Goal: Task Accomplishment & Management: Manage account settings

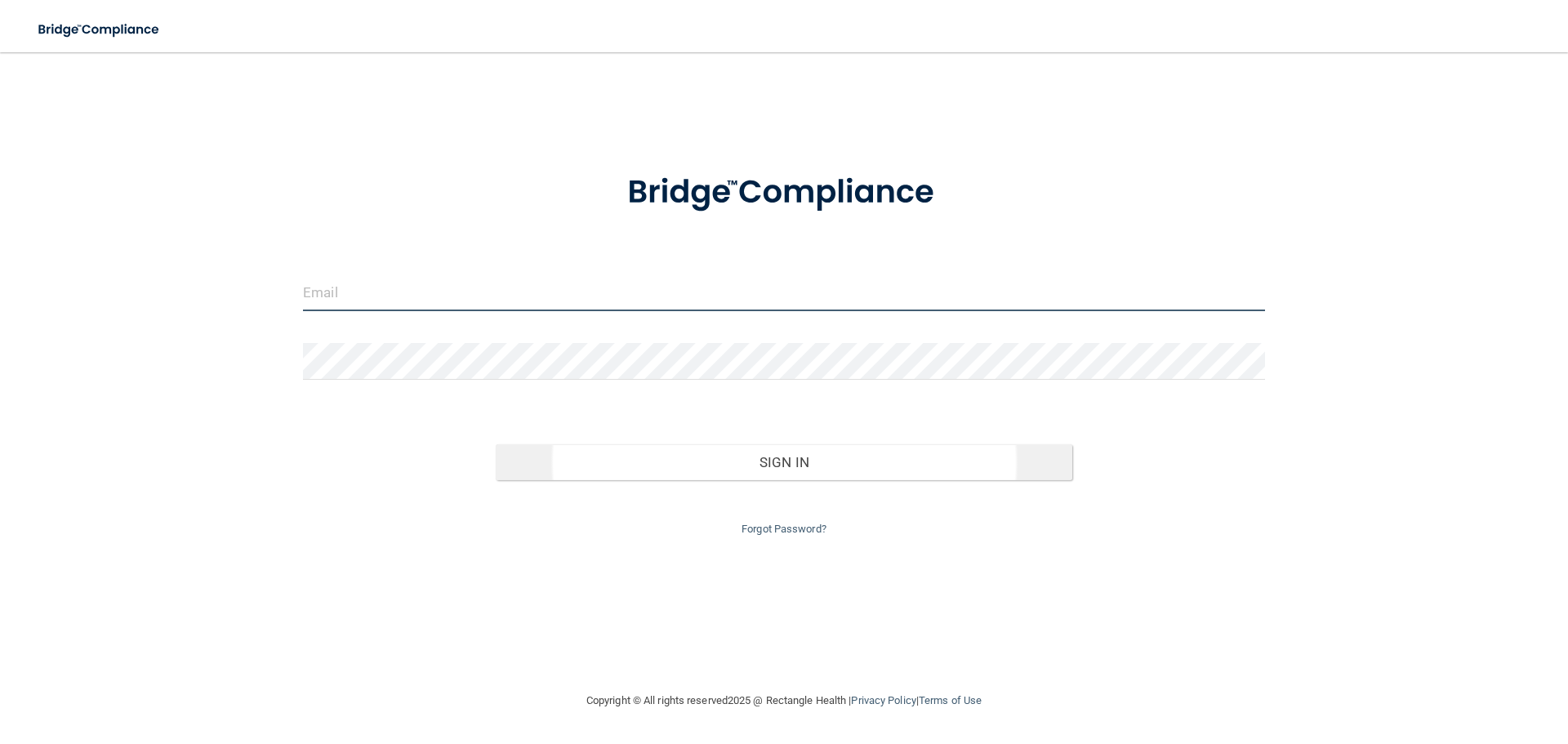
type input "[PERSON_NAME][EMAIL_ADDRESS][DOMAIN_NAME]"
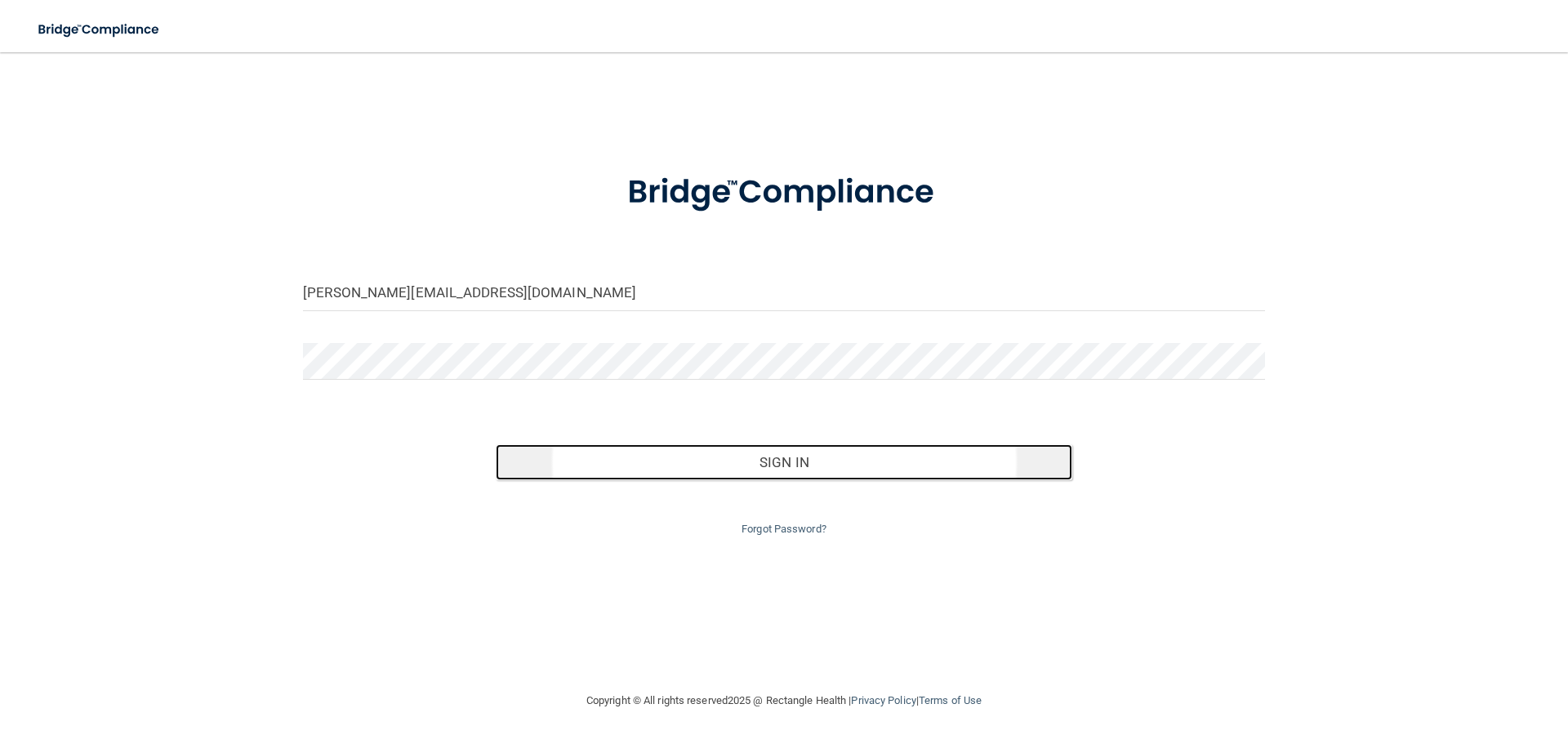
click at [788, 459] on button "Sign In" at bounding box center [784, 462] width 577 height 36
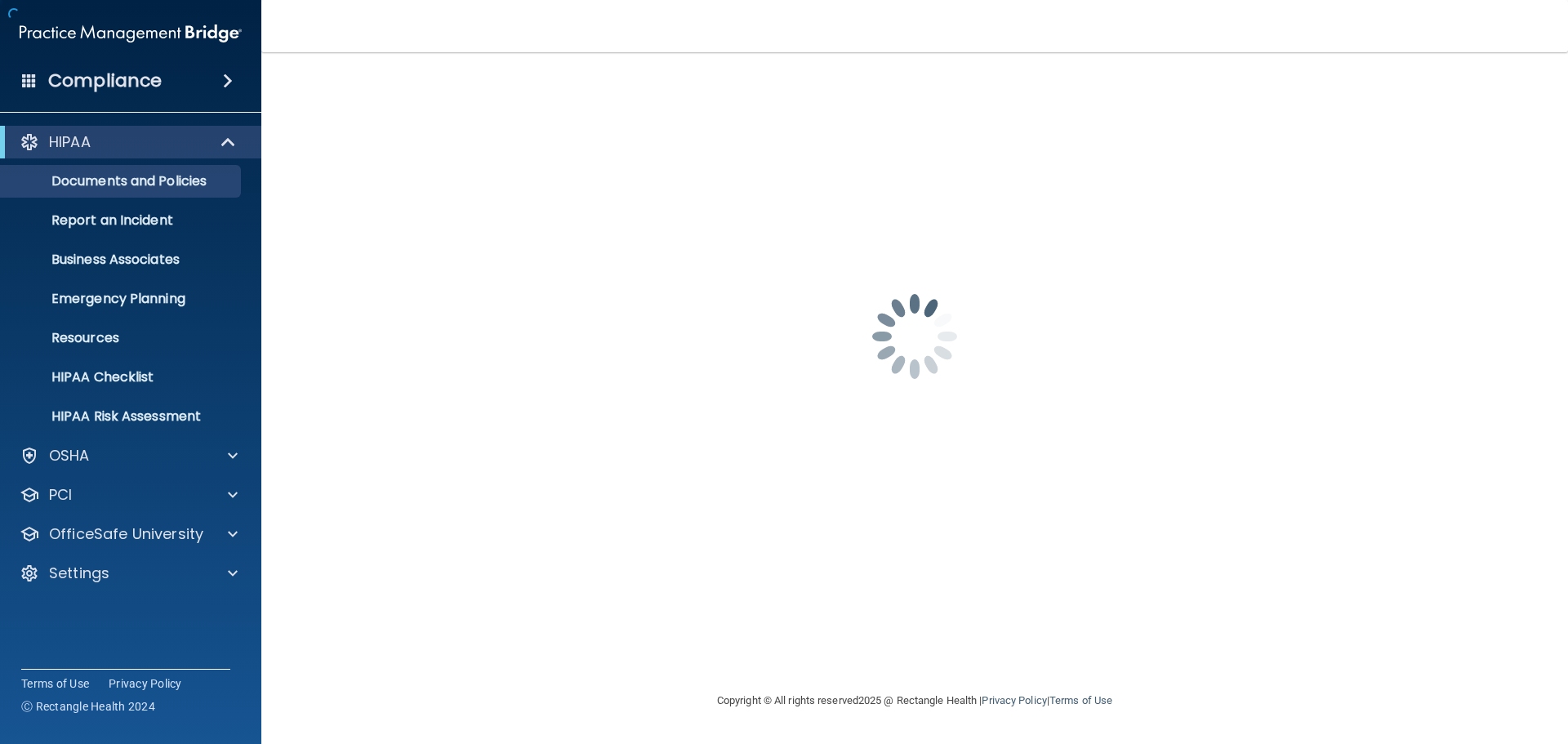
click at [788, 459] on div "[PERSON_NAME][EMAIL_ADDRESS][DOMAIN_NAME] Password is required Invalid email/pa…" at bounding box center [915, 371] width 1241 height 606
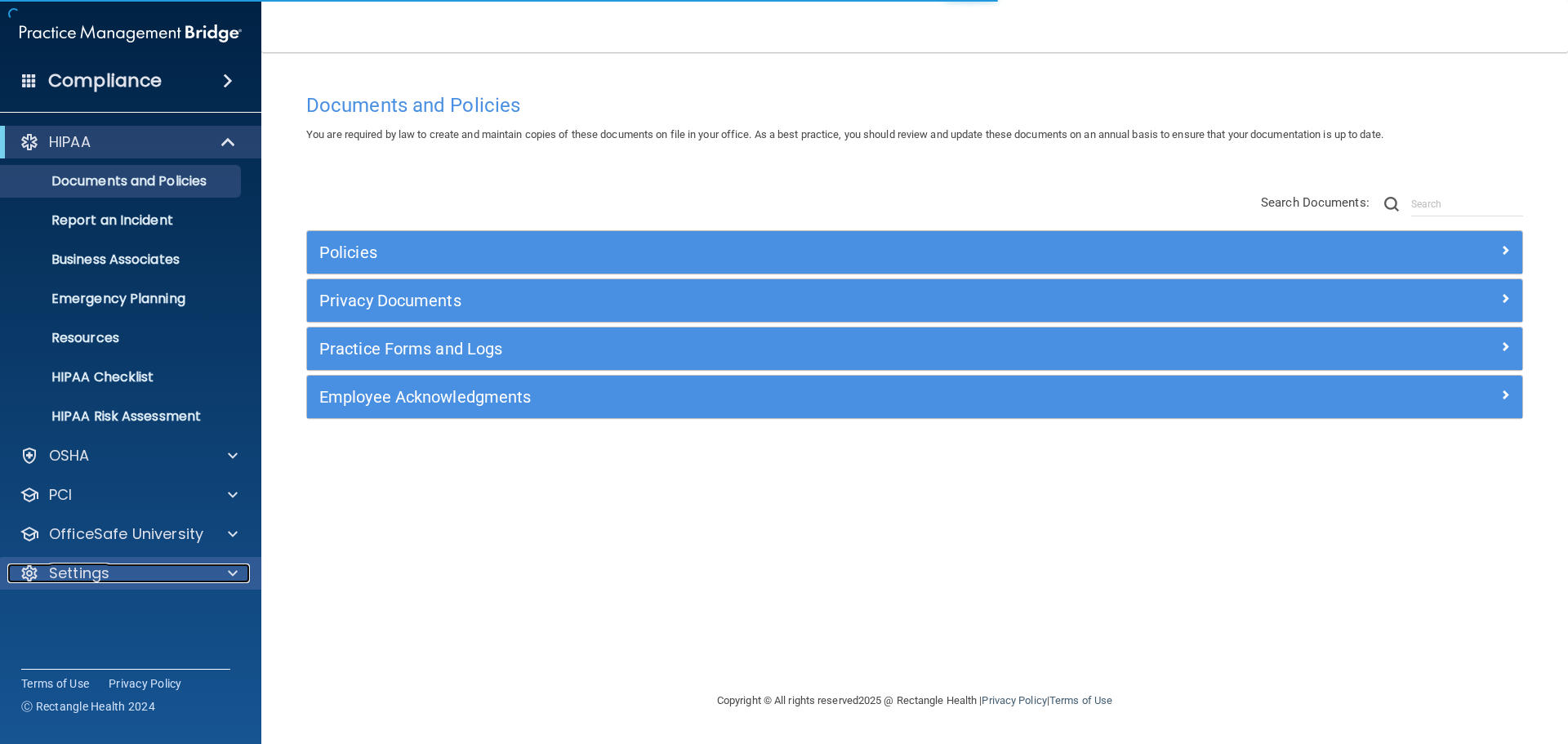
click at [232, 570] on span at bounding box center [232, 573] width 10 height 19
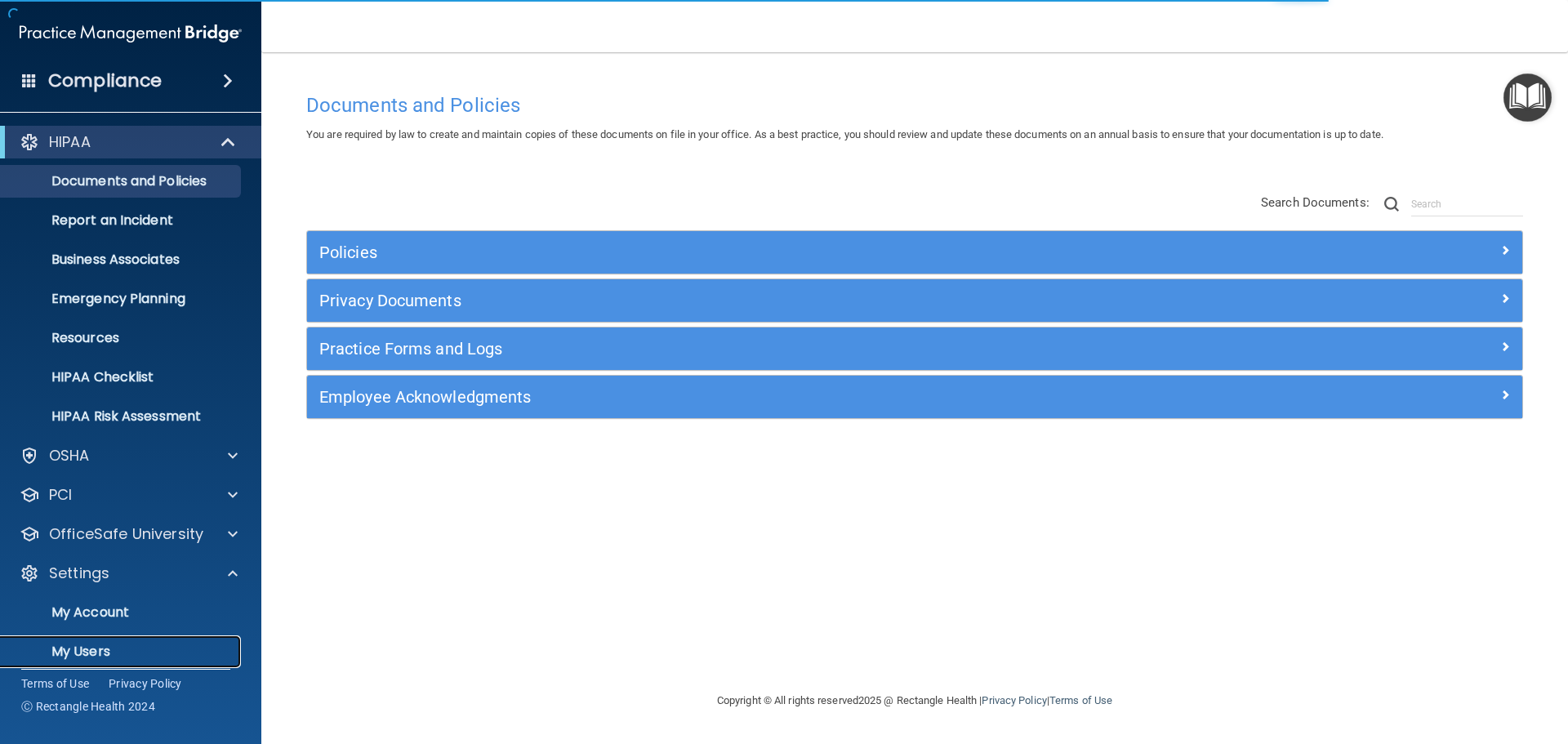
click at [95, 655] on p "My Users" at bounding box center [122, 652] width 223 height 16
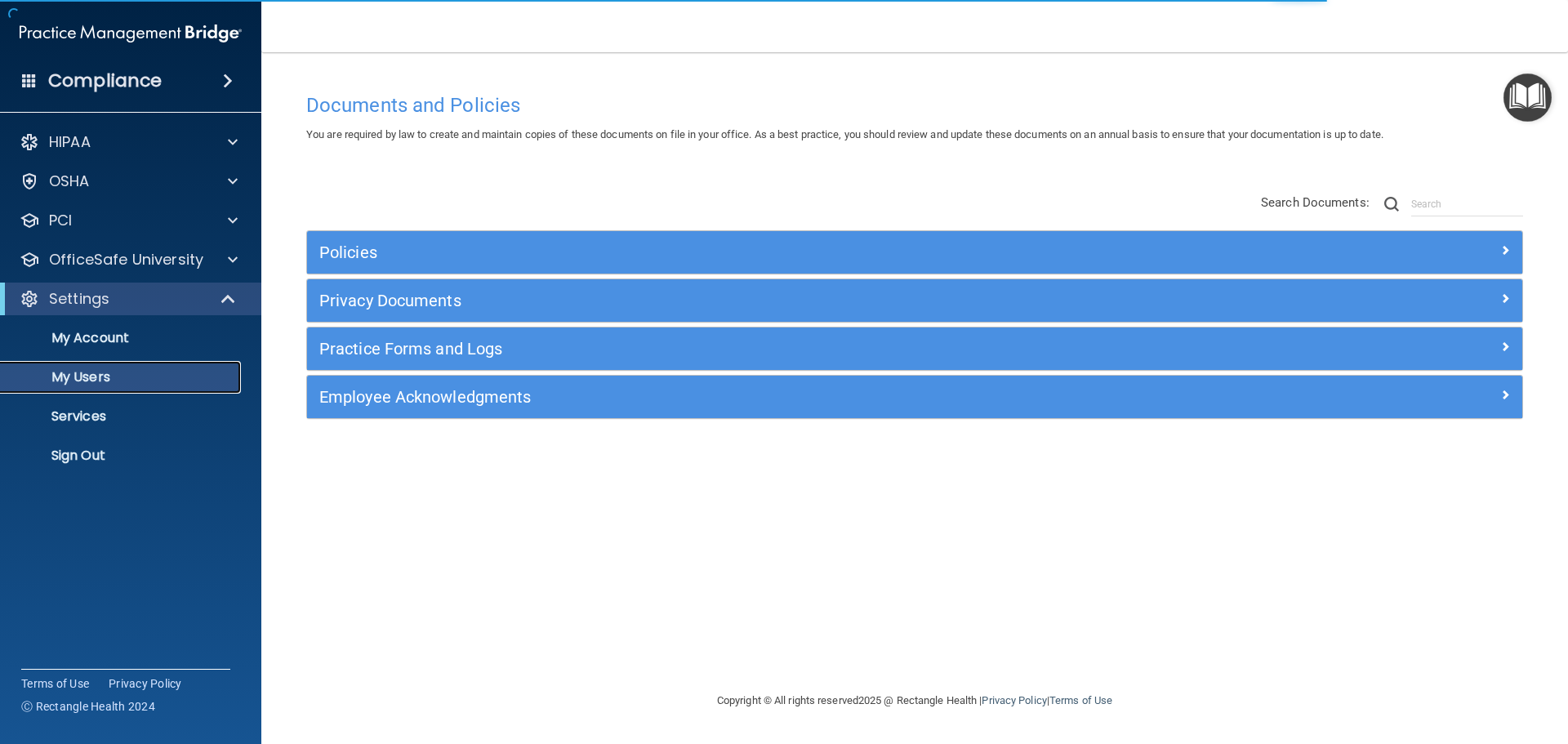
select select "20"
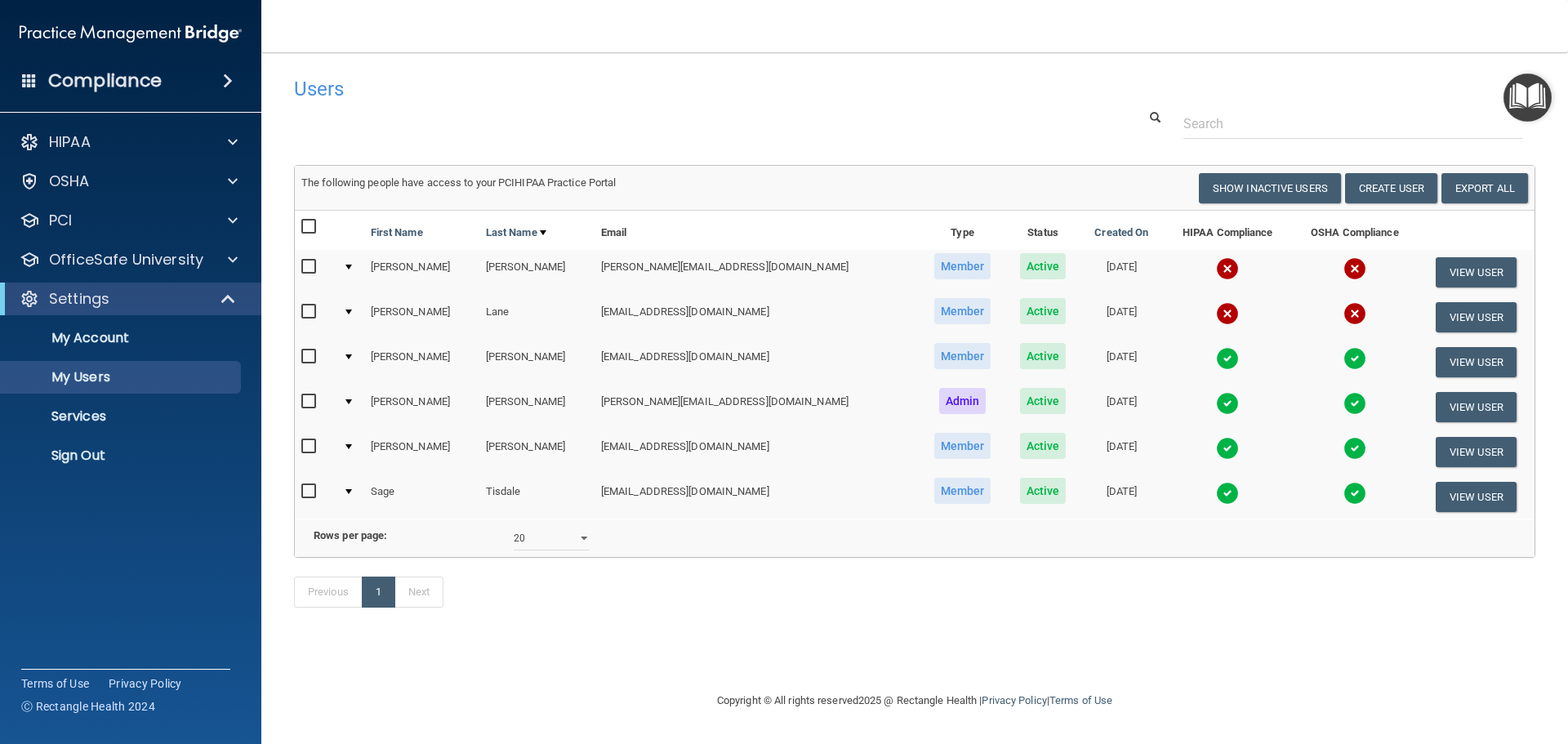
click at [305, 444] on input "checkbox" at bounding box center [310, 446] width 19 height 13
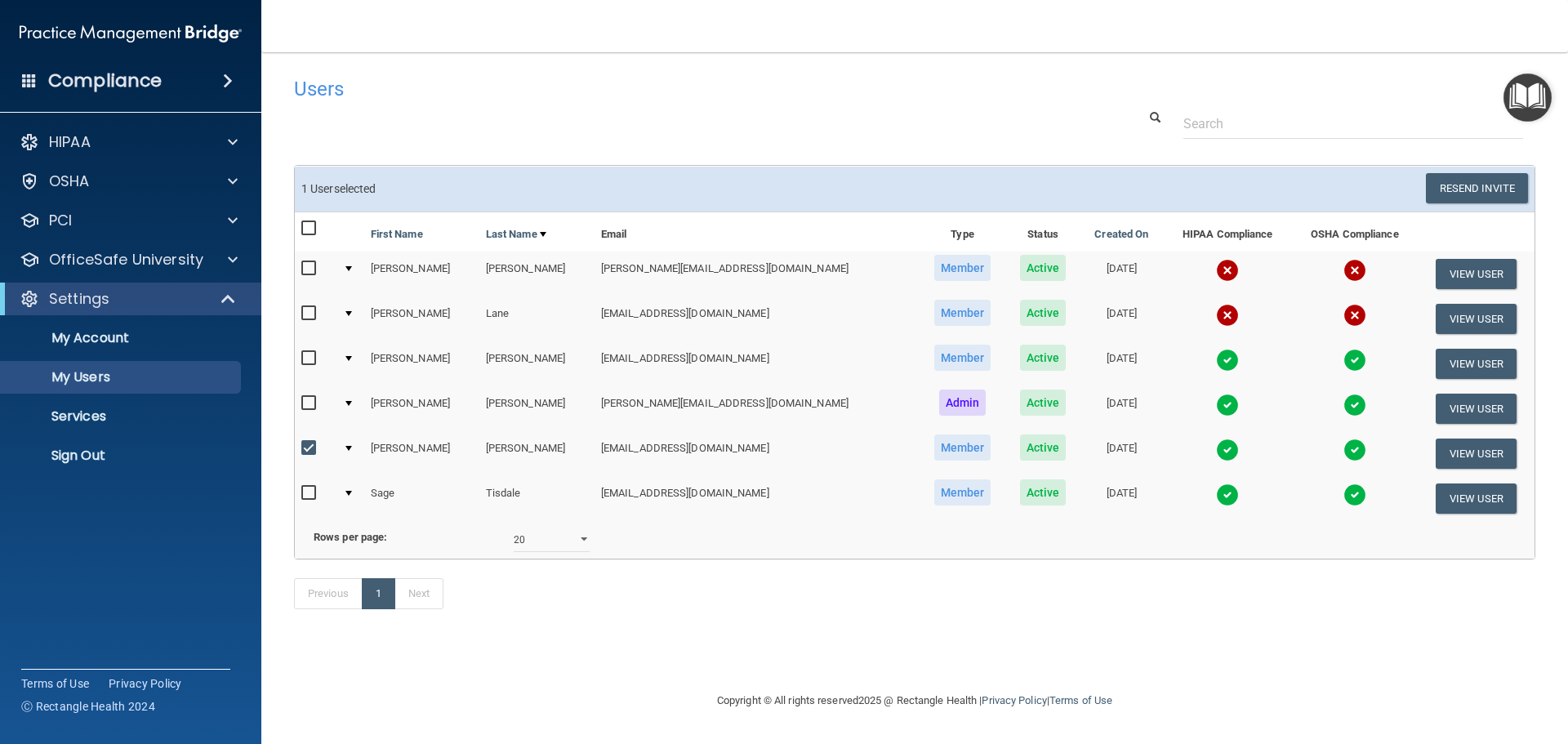
click at [307, 446] on input "checkbox" at bounding box center [310, 448] width 19 height 13
checkbox input "false"
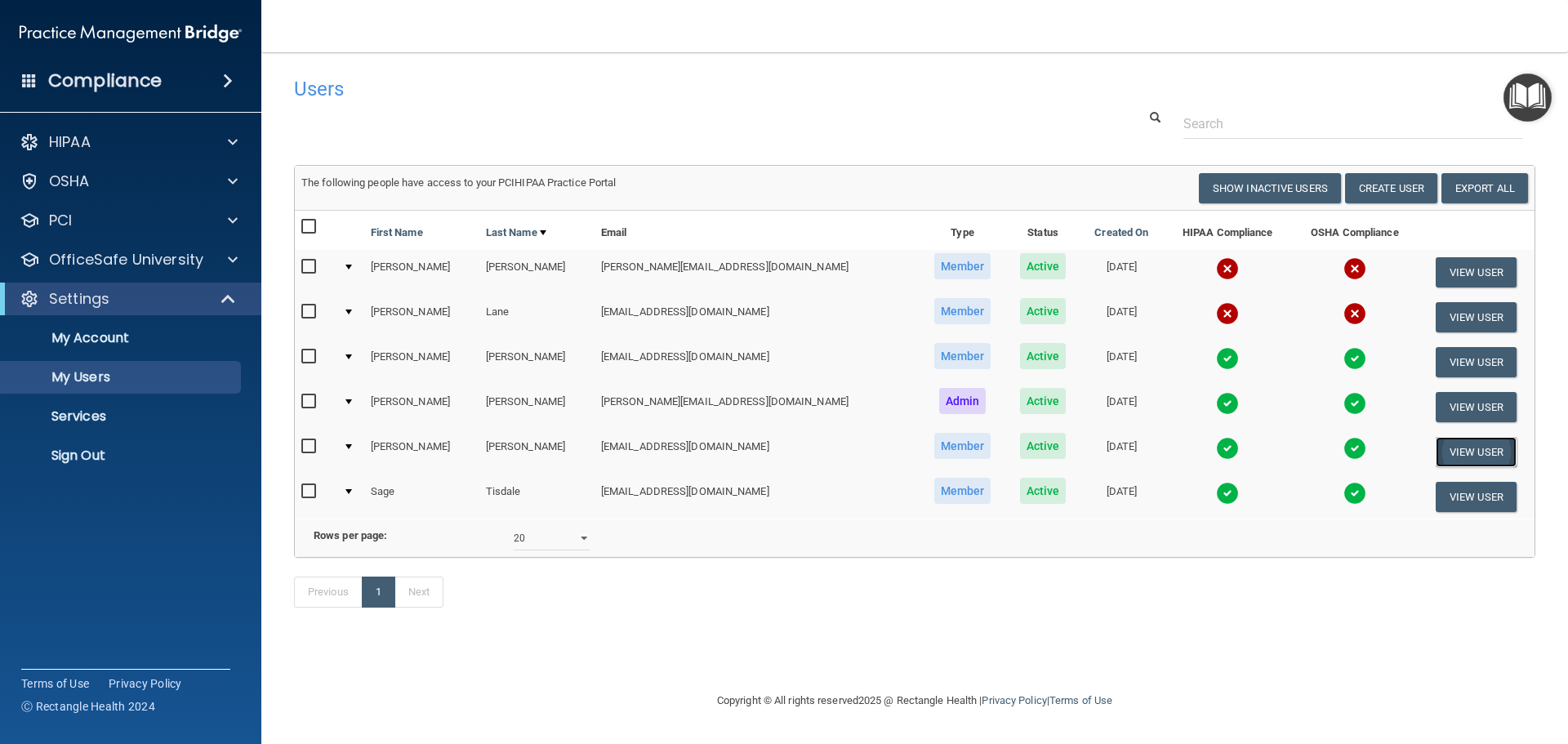
click at [1481, 446] on button "View User" at bounding box center [1475, 452] width 81 height 30
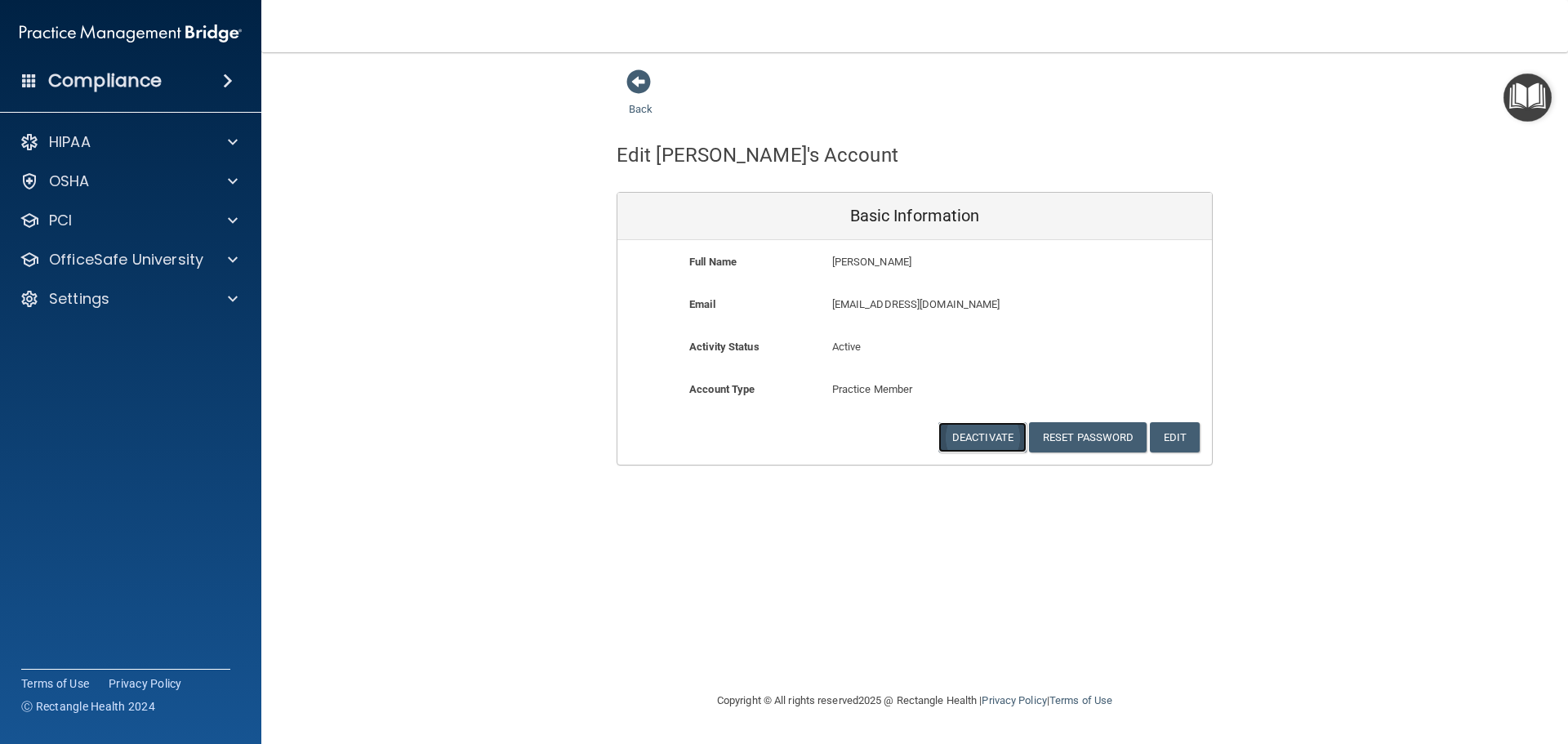
click at [992, 432] on button "Deactivate" at bounding box center [983, 438] width 89 height 30
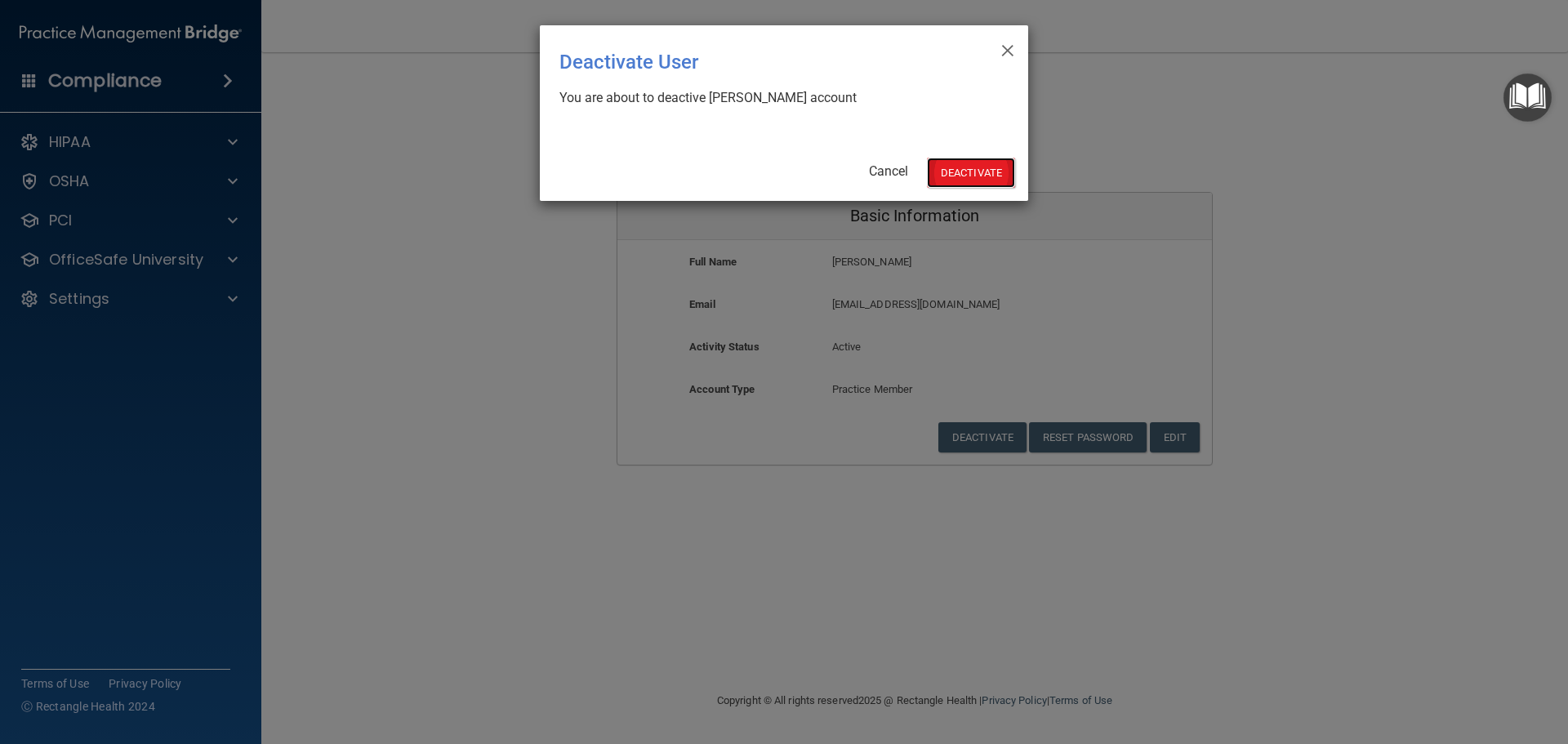
click at [964, 167] on button "Deactivate" at bounding box center [971, 173] width 89 height 30
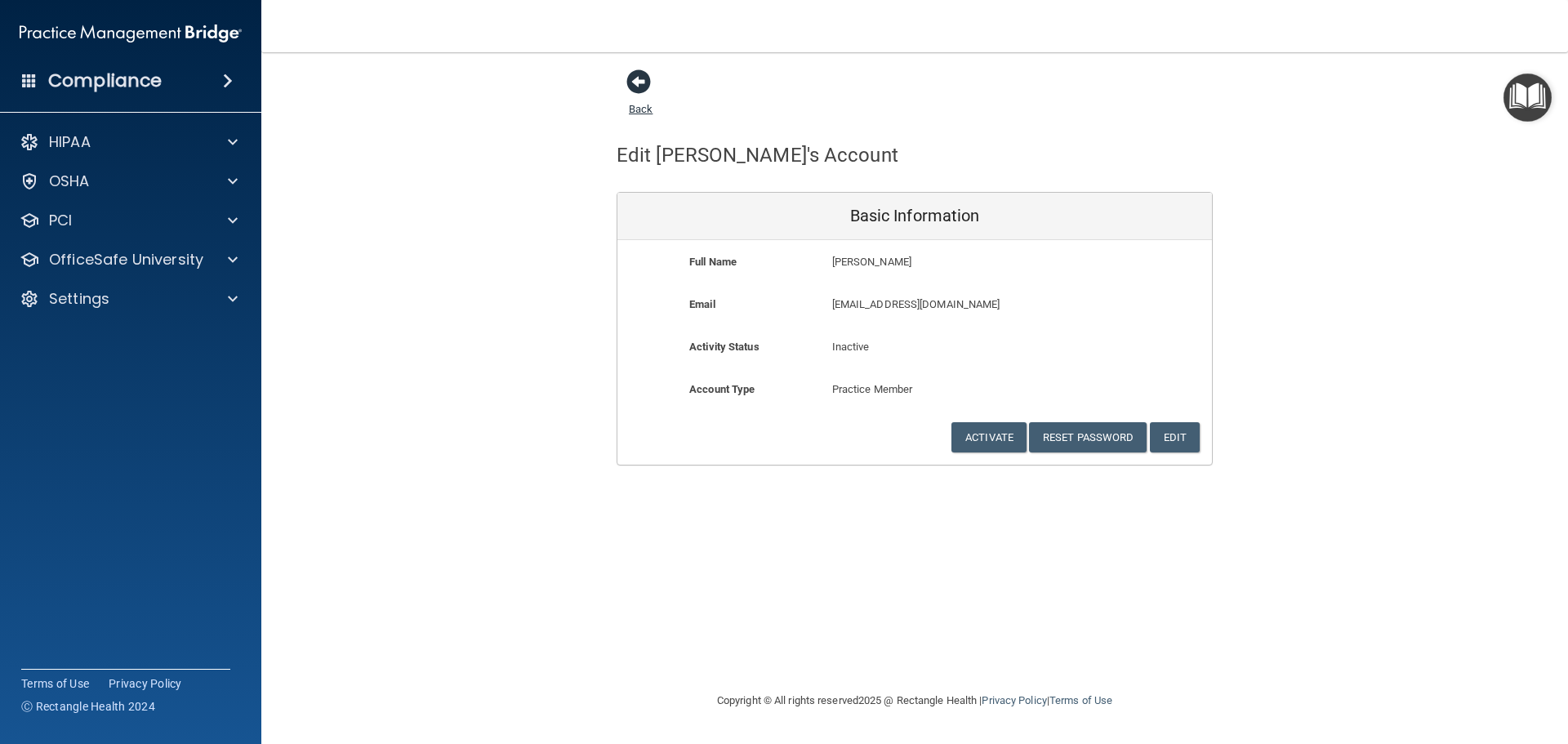
click at [639, 79] on span at bounding box center [638, 81] width 25 height 25
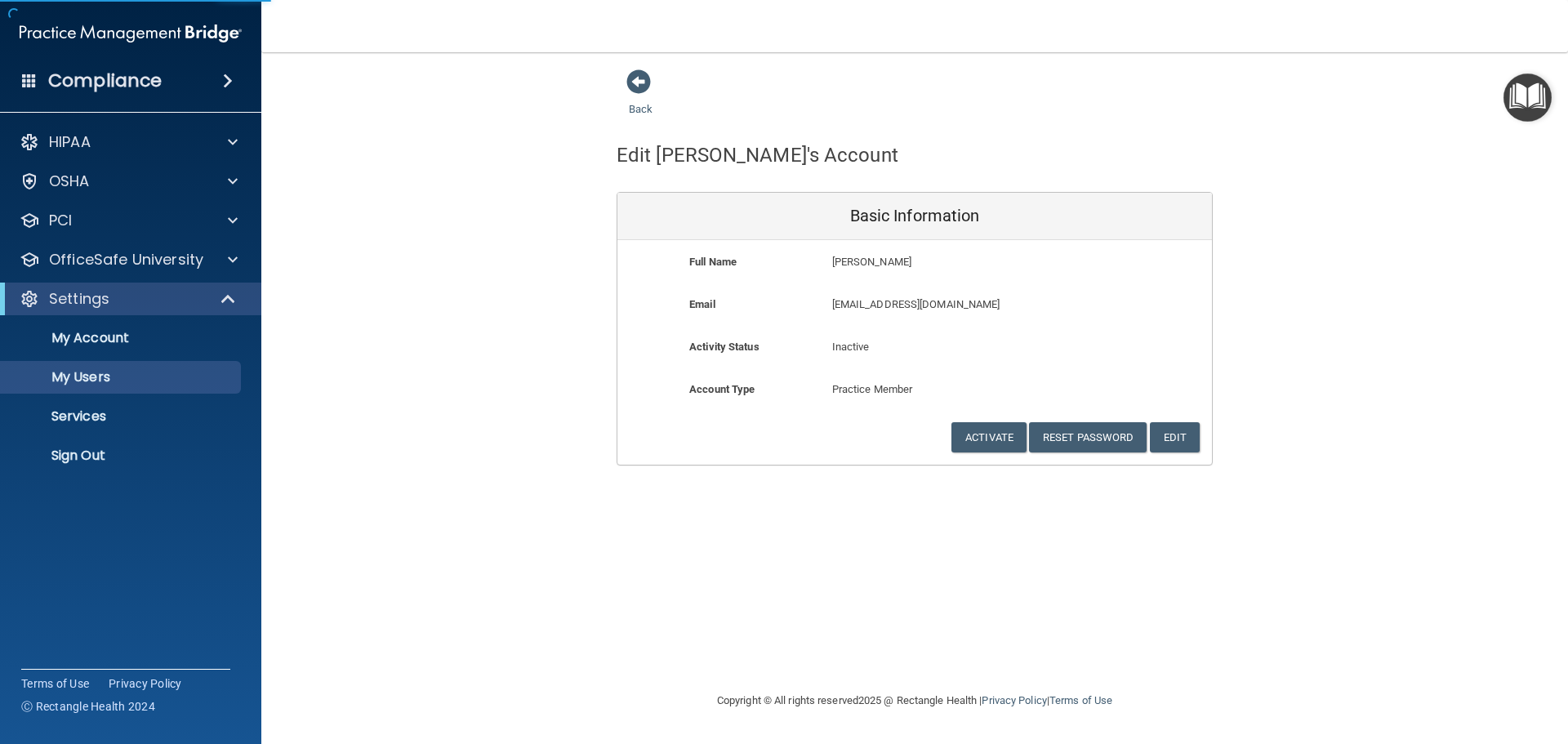
select select "20"
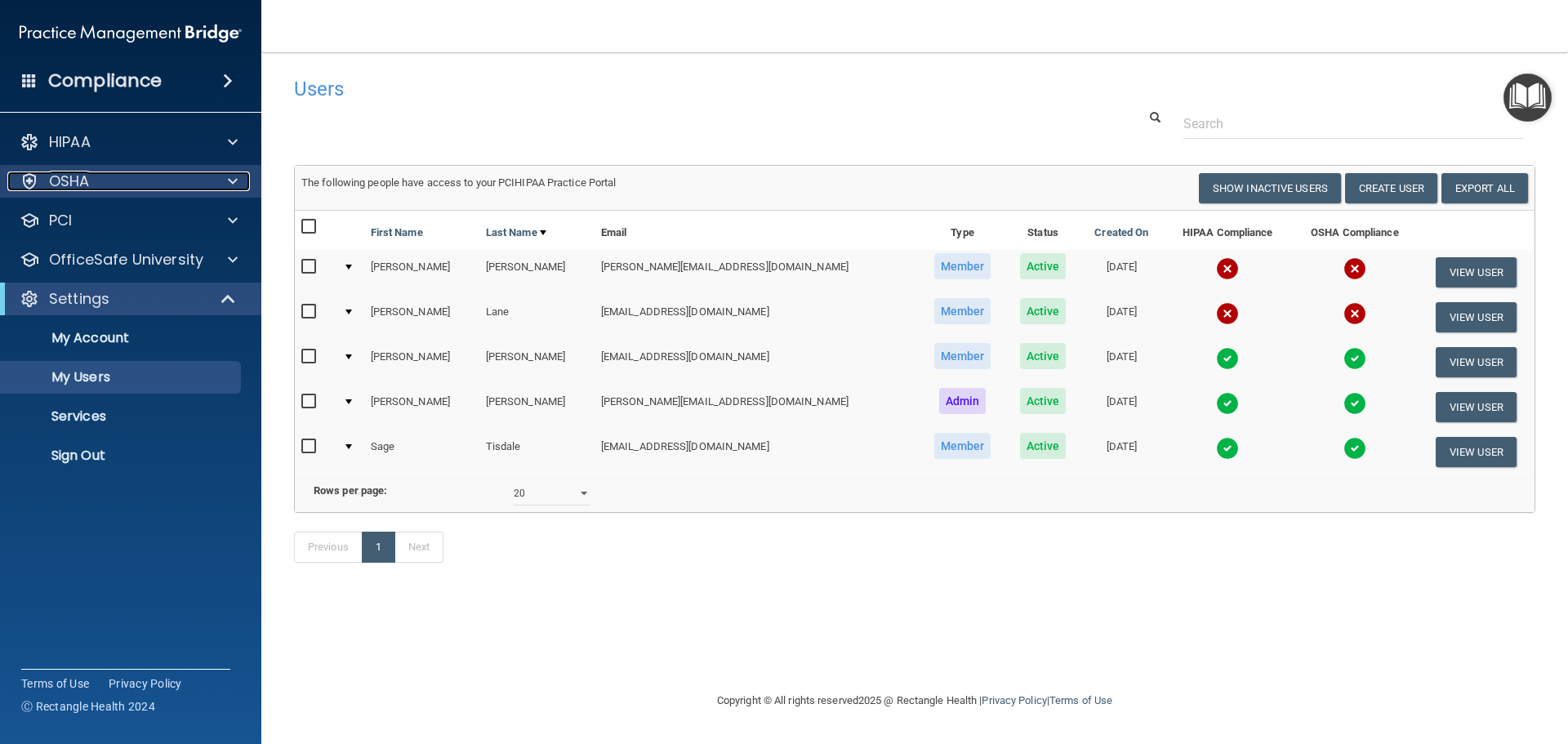
click at [68, 174] on p "OSHA" at bounding box center [69, 182] width 41 height 19
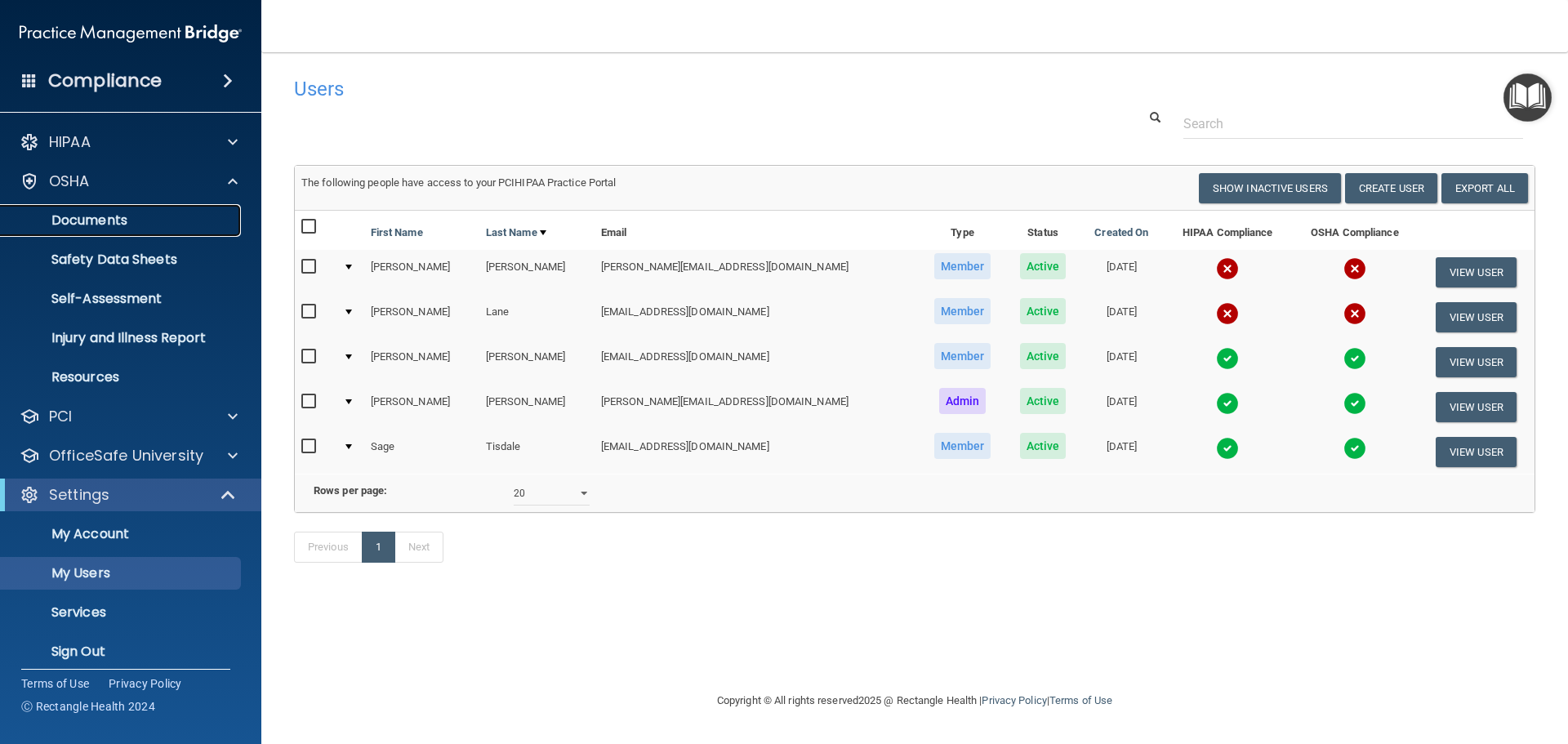
click at [82, 213] on p "Documents" at bounding box center [122, 221] width 223 height 16
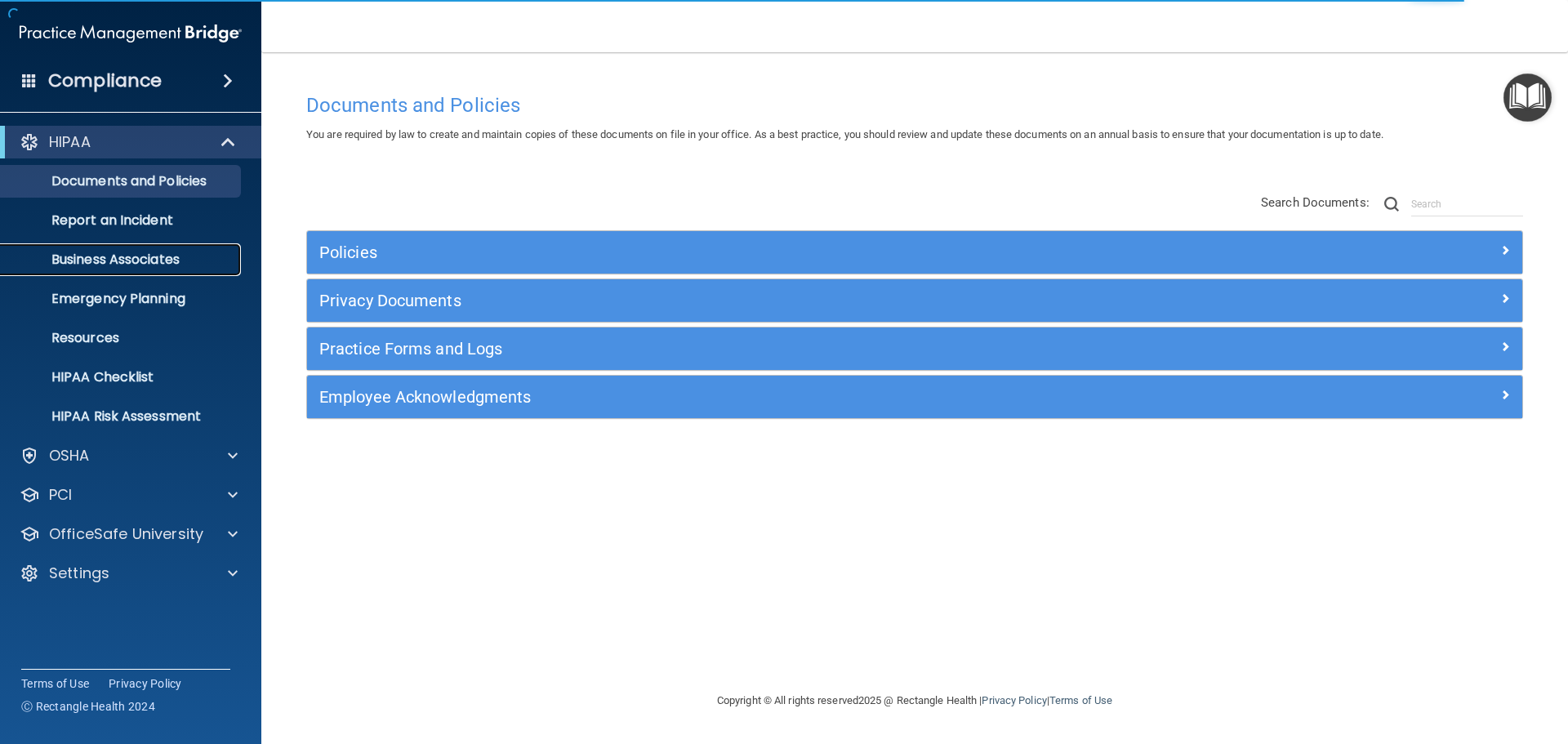
click at [156, 254] on p "Business Associates" at bounding box center [122, 260] width 223 height 16
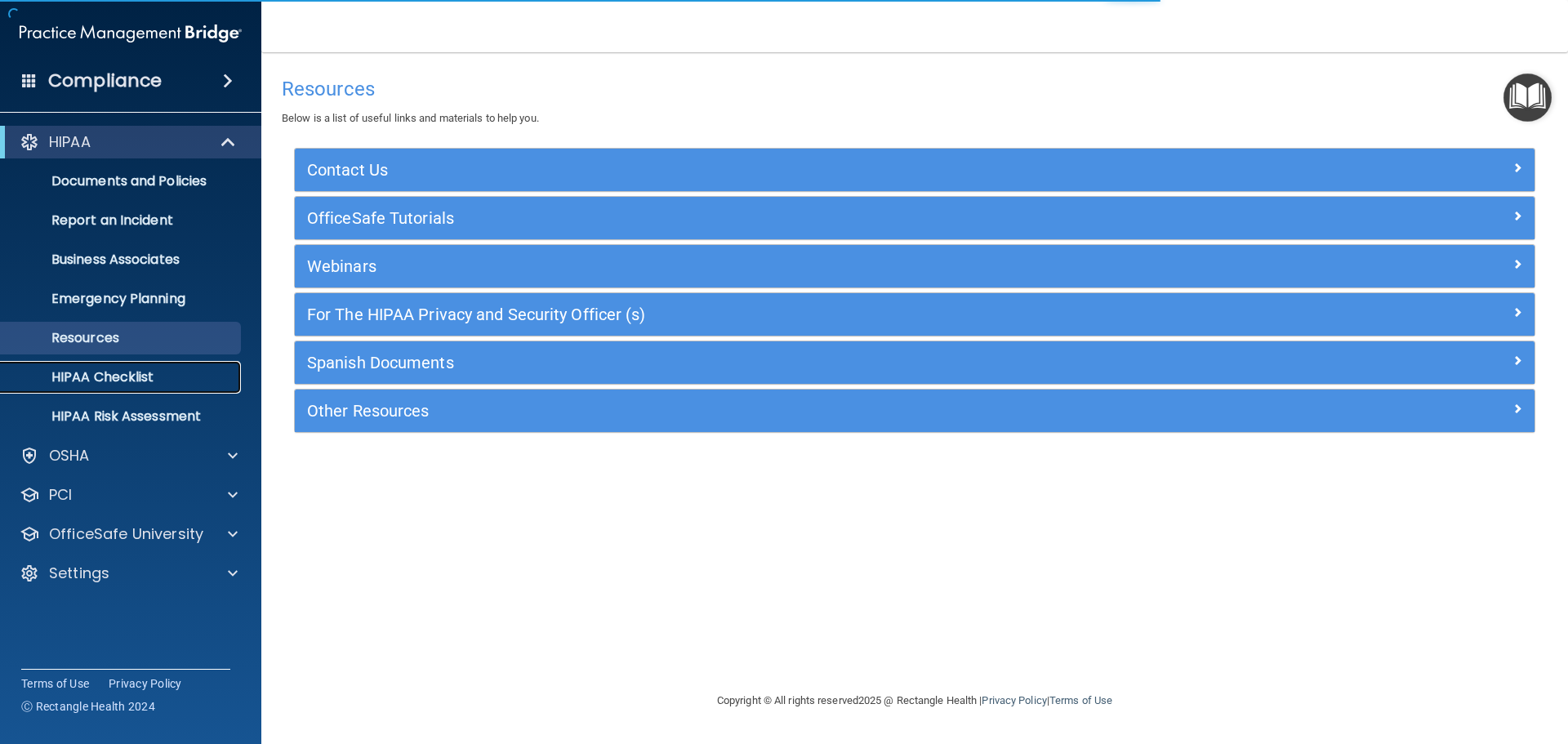
click at [114, 369] on p "HIPAA Checklist" at bounding box center [122, 377] width 223 height 16
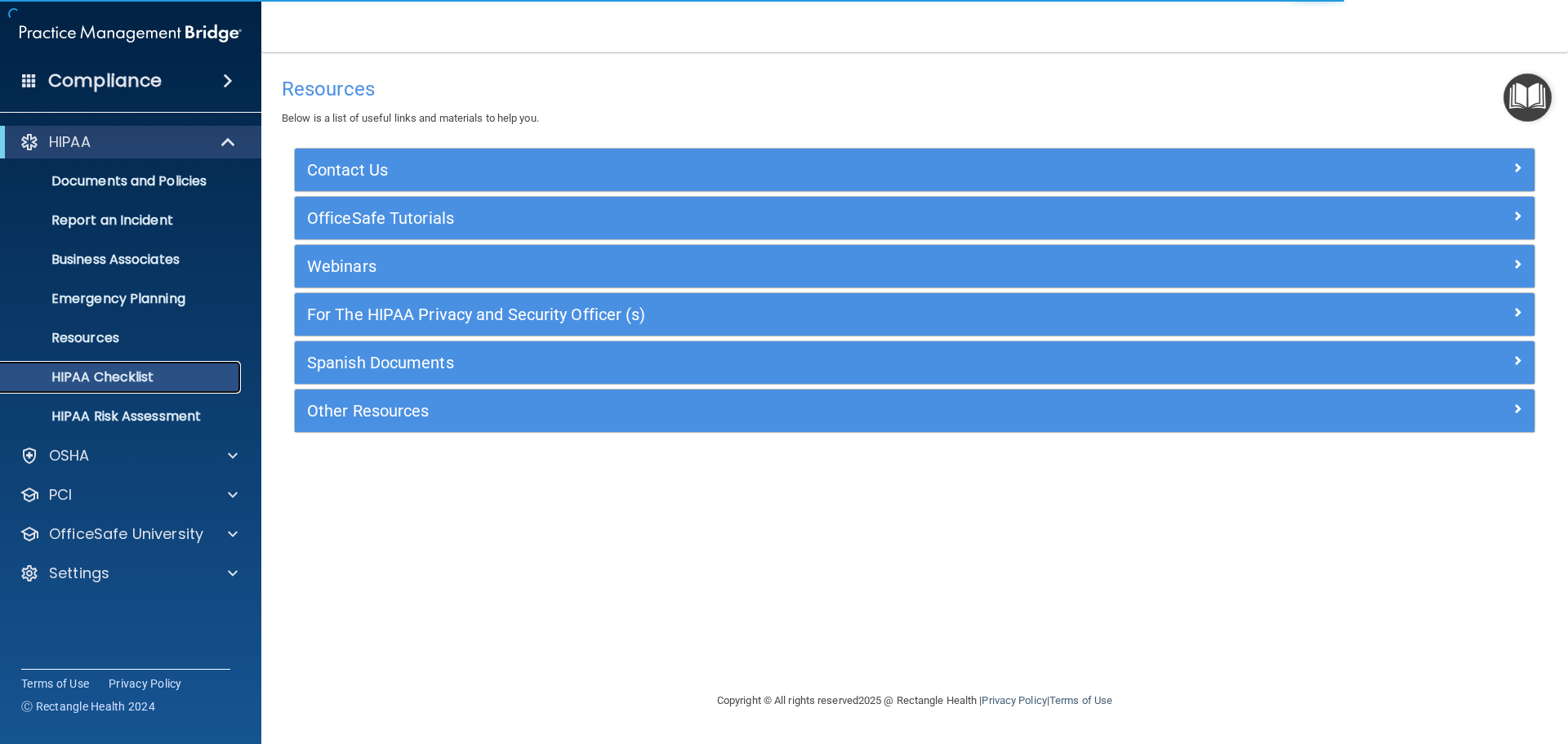
click at [114, 369] on p "HIPAA Checklist" at bounding box center [122, 377] width 223 height 16
click at [119, 415] on p "HIPAA Risk Assessment" at bounding box center [122, 416] width 223 height 16
